Goal: Task Accomplishment & Management: Manage account settings

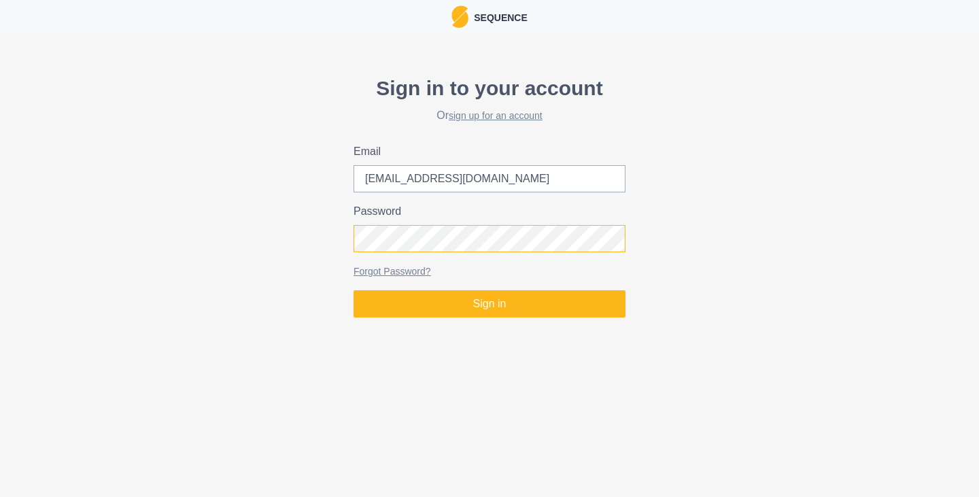
click at [354, 290] on button "Sign in" at bounding box center [490, 303] width 272 height 27
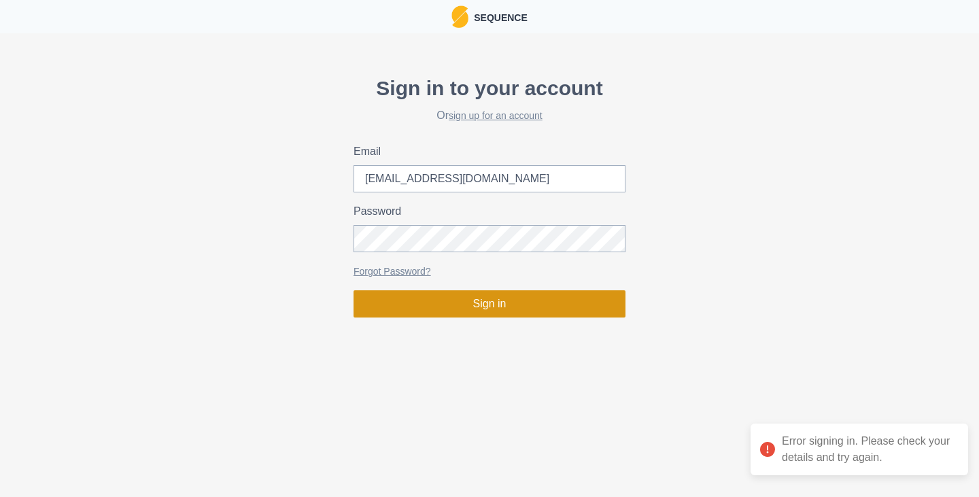
click at [470, 311] on button "Sign in" at bounding box center [490, 303] width 272 height 27
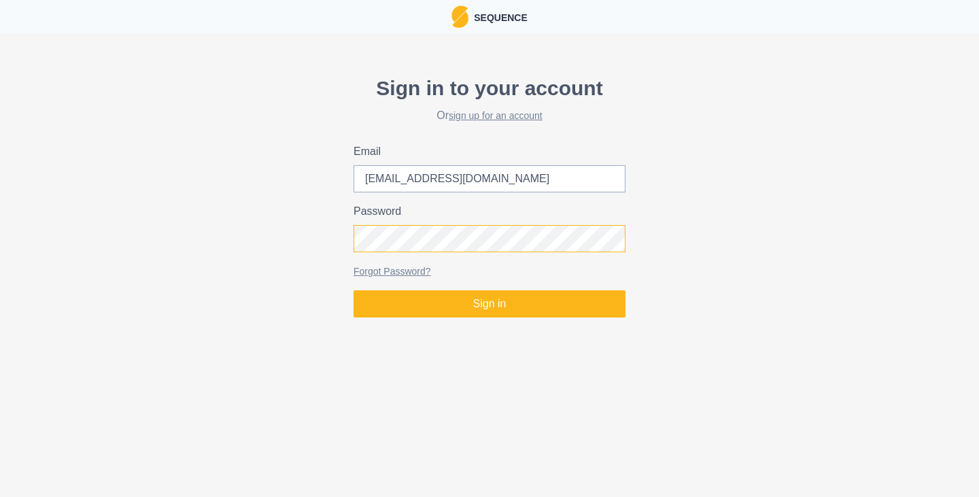
click at [354, 290] on button "Sign in" at bounding box center [490, 303] width 272 height 27
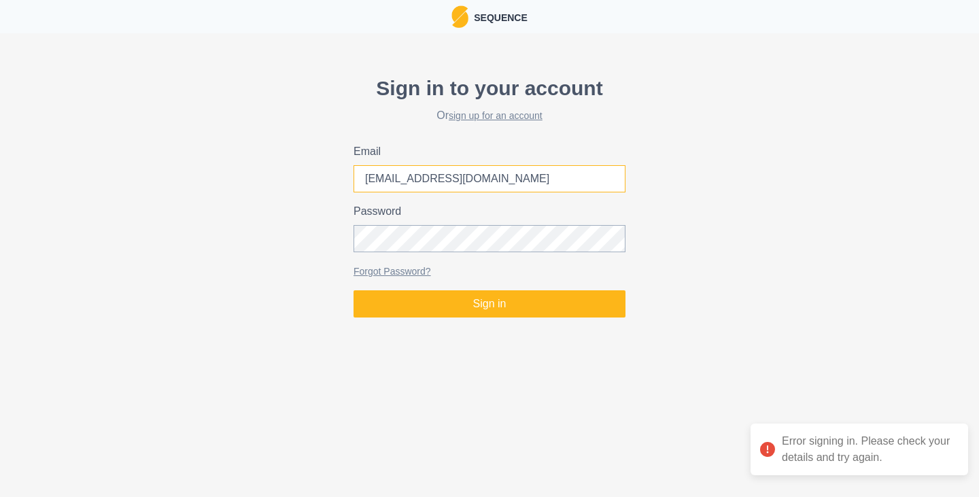
click at [460, 182] on input "[EMAIL_ADDRESS][DOMAIN_NAME]" at bounding box center [490, 178] width 272 height 27
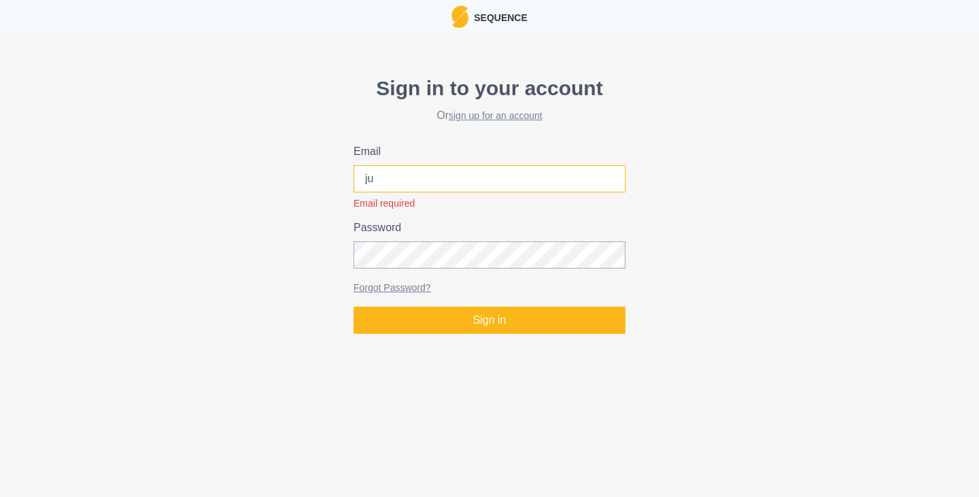
type input "j"
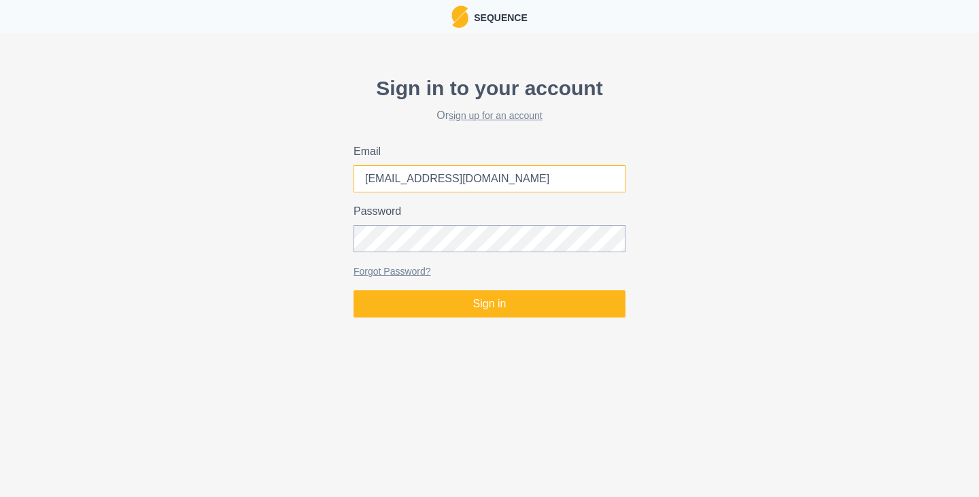
type input "[EMAIL_ADDRESS][DOMAIN_NAME]"
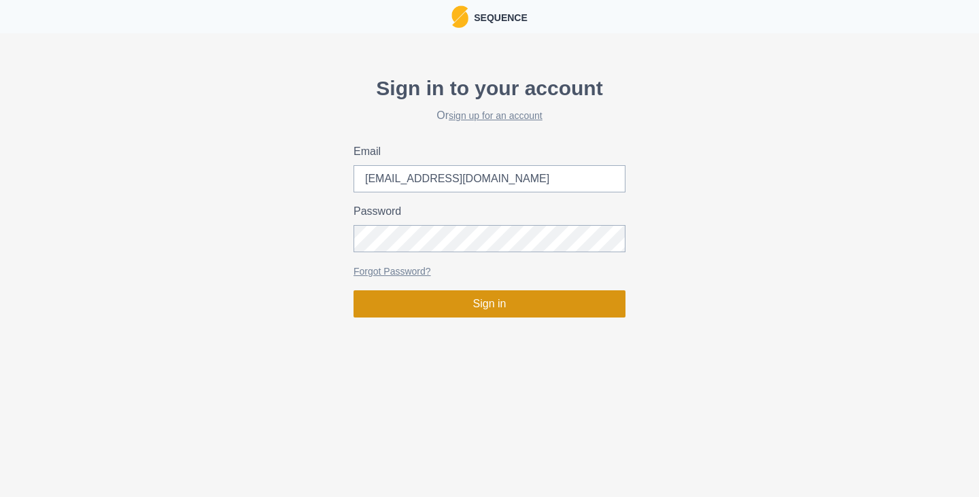
click at [512, 299] on button "Sign in" at bounding box center [490, 303] width 272 height 27
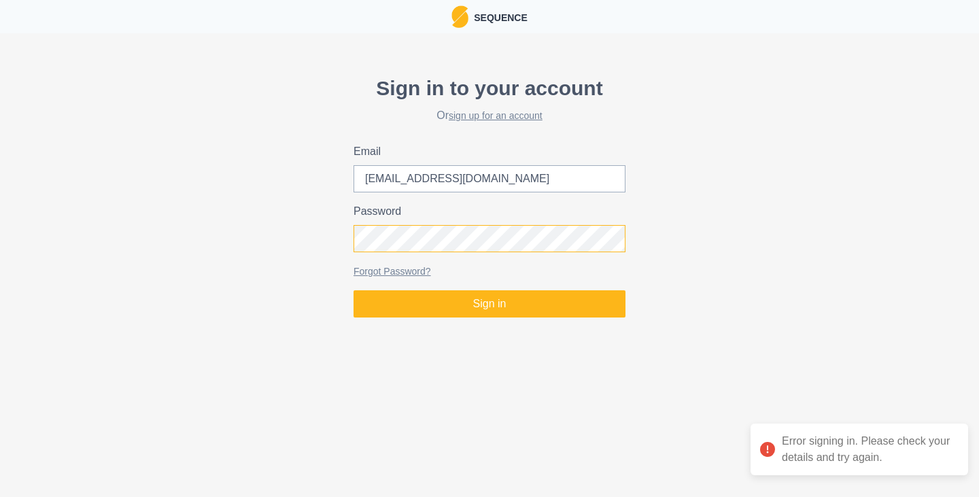
click at [353, 223] on div "Sign in to your account Or sign up for an account Email [EMAIL_ADDRESS][DOMAIN_…" at bounding box center [489, 195] width 979 height 256
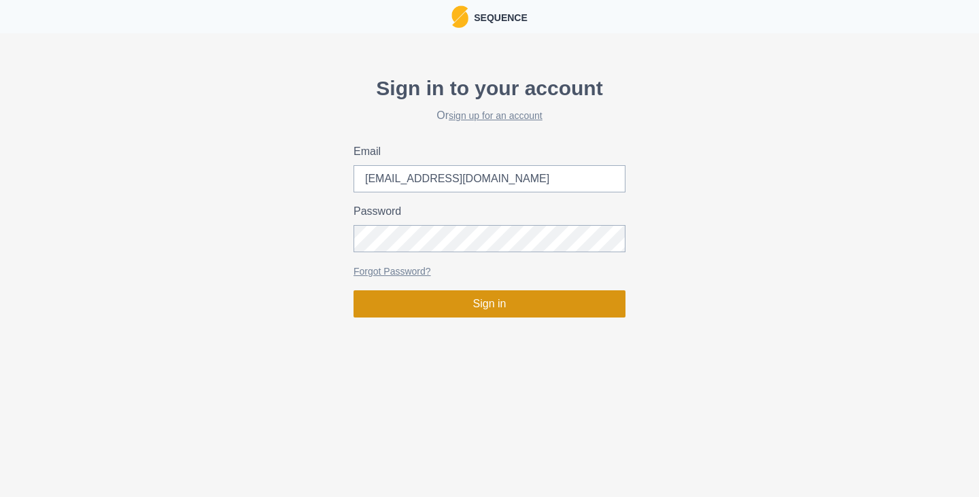
click at [488, 313] on button "Sign in" at bounding box center [490, 303] width 272 height 27
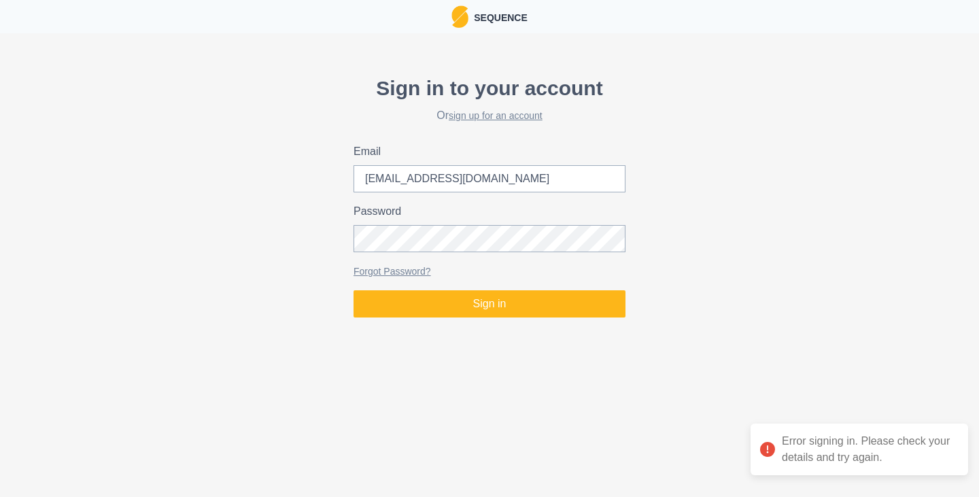
click at [808, 459] on div "Error signing in. Please check your details and try again." at bounding box center [860, 450] width 218 height 52
click at [321, 224] on div "Sign in to your account Or sign up for an account Email [EMAIL_ADDRESS][DOMAIN_…" at bounding box center [489, 195] width 979 height 256
